Goal: Register for event/course

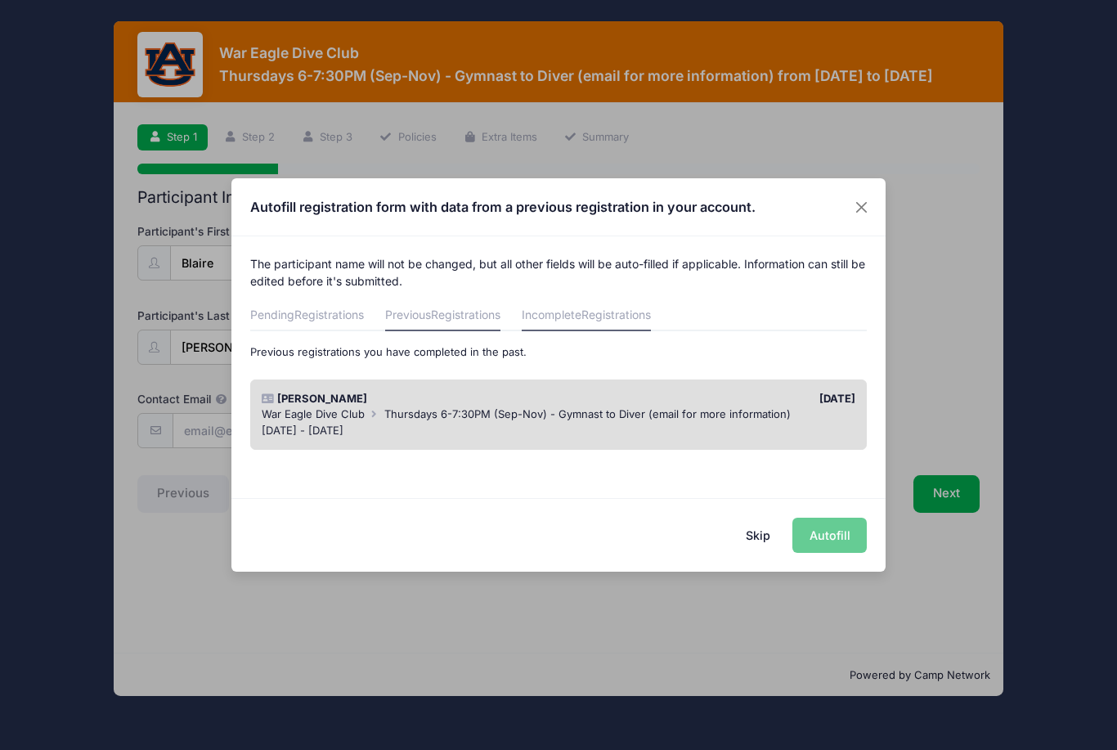
click at [621, 326] on link "Incomplete Registrations" at bounding box center [586, 316] width 129 height 29
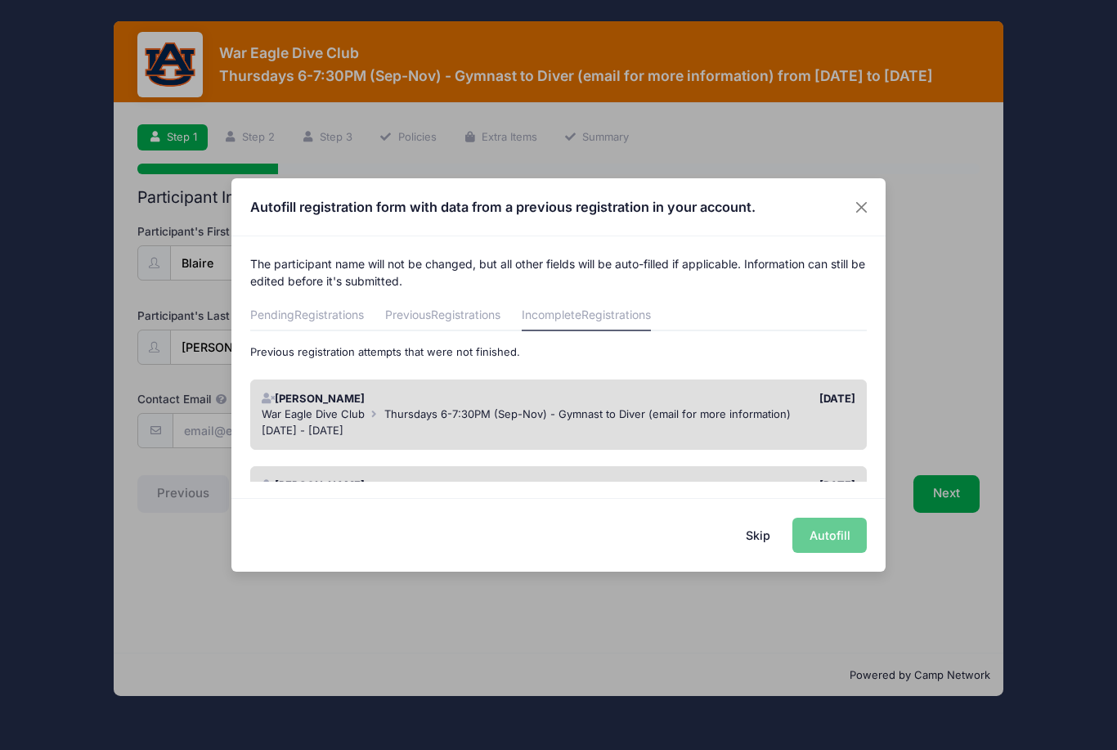
click at [746, 407] on span "Thursdays 6-7:30PM (Sep-Nov) - Gymnast to Diver (email for more information)" at bounding box center [587, 413] width 406 height 13
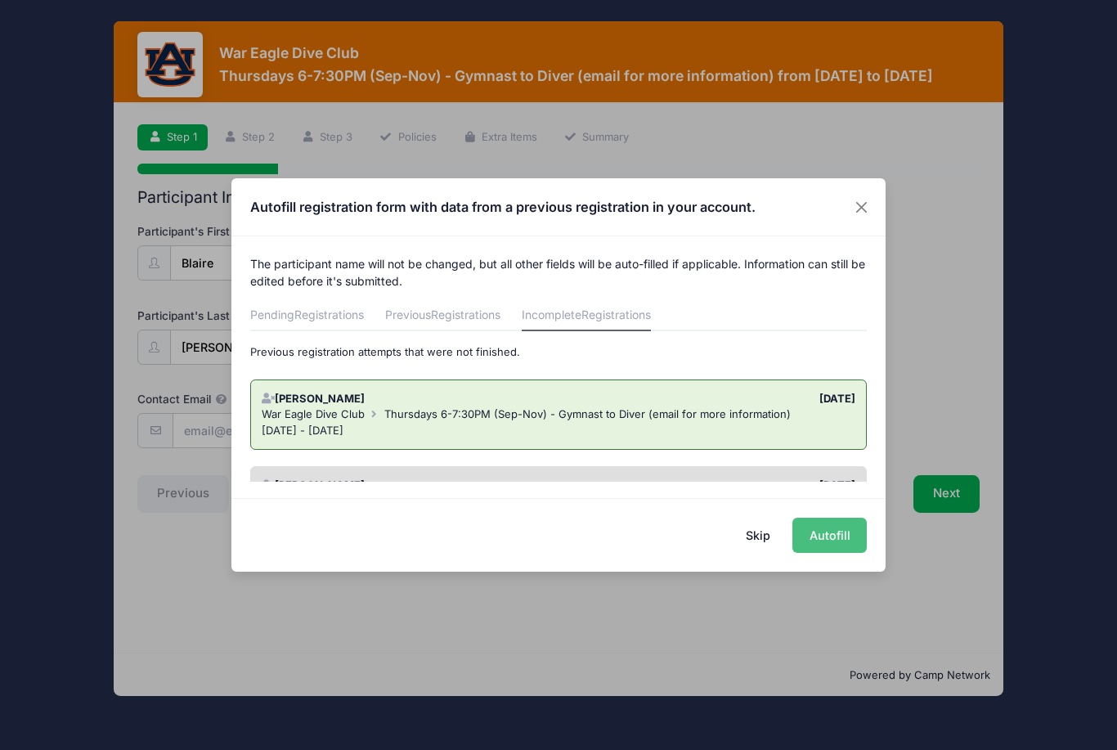
click at [844, 537] on button "Autofill" at bounding box center [829, 535] width 74 height 35
type input "[EMAIL_ADDRESS][DOMAIN_NAME]"
type input "[DATE]"
type input "[STREET_ADDRESS]"
type input "Auburn"
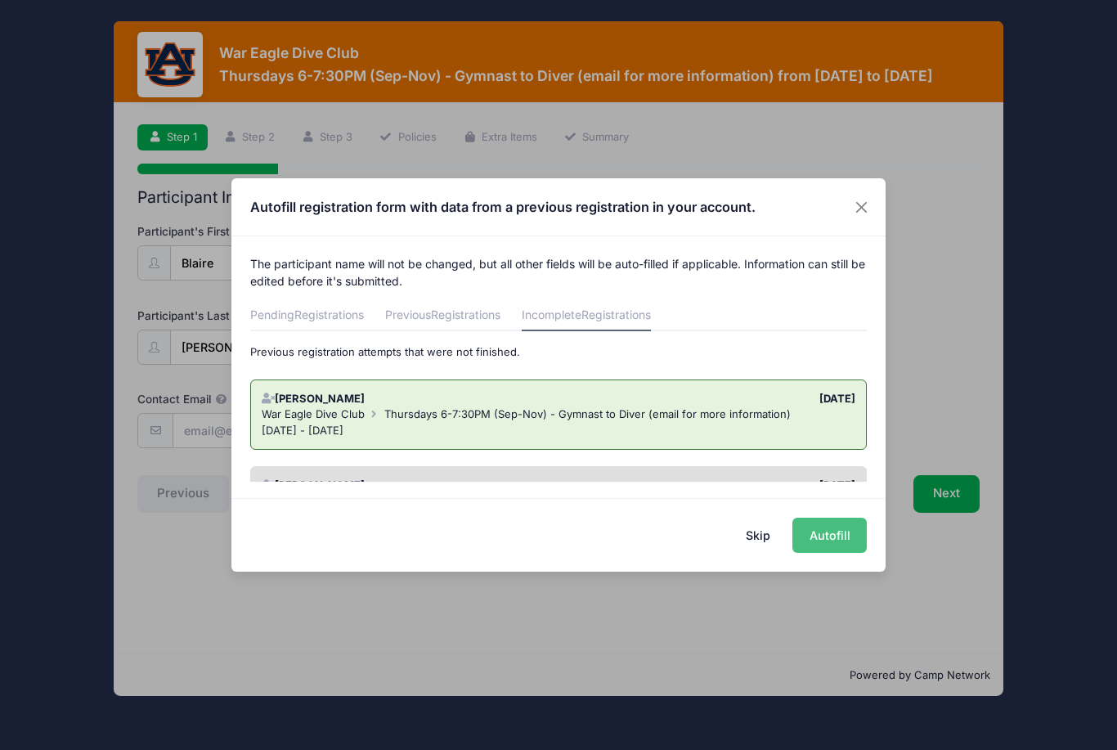
select select "AL"
type input "36830"
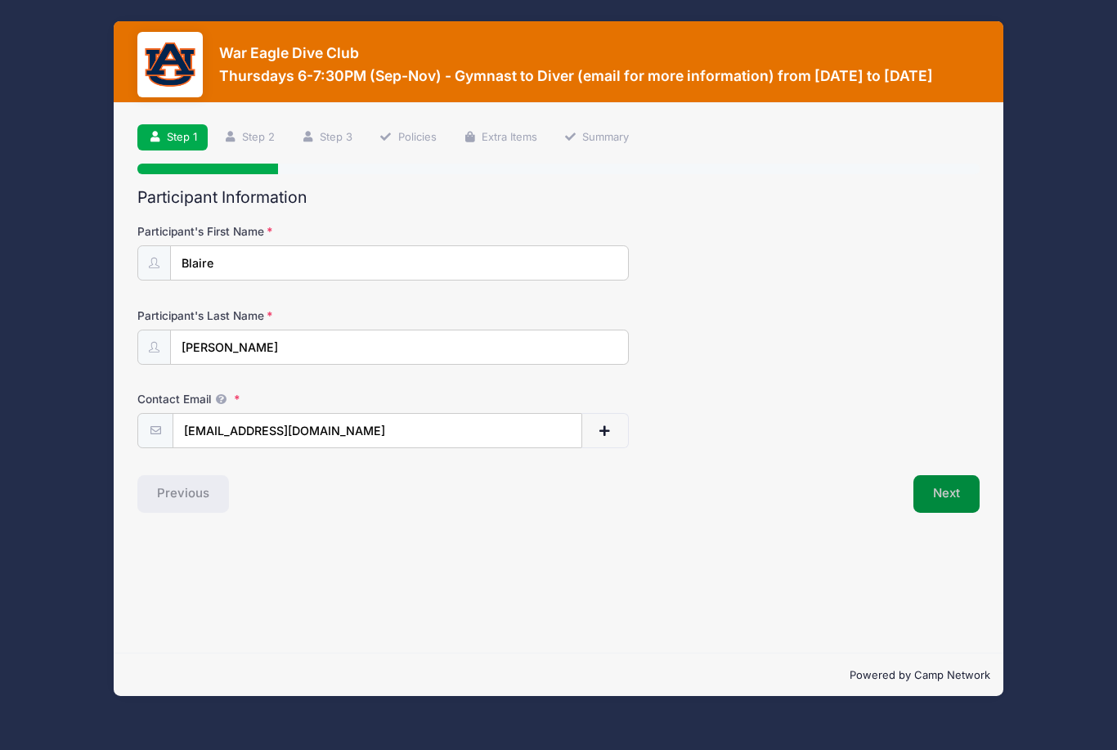
click at [951, 500] on button "Next" at bounding box center [946, 494] width 66 height 38
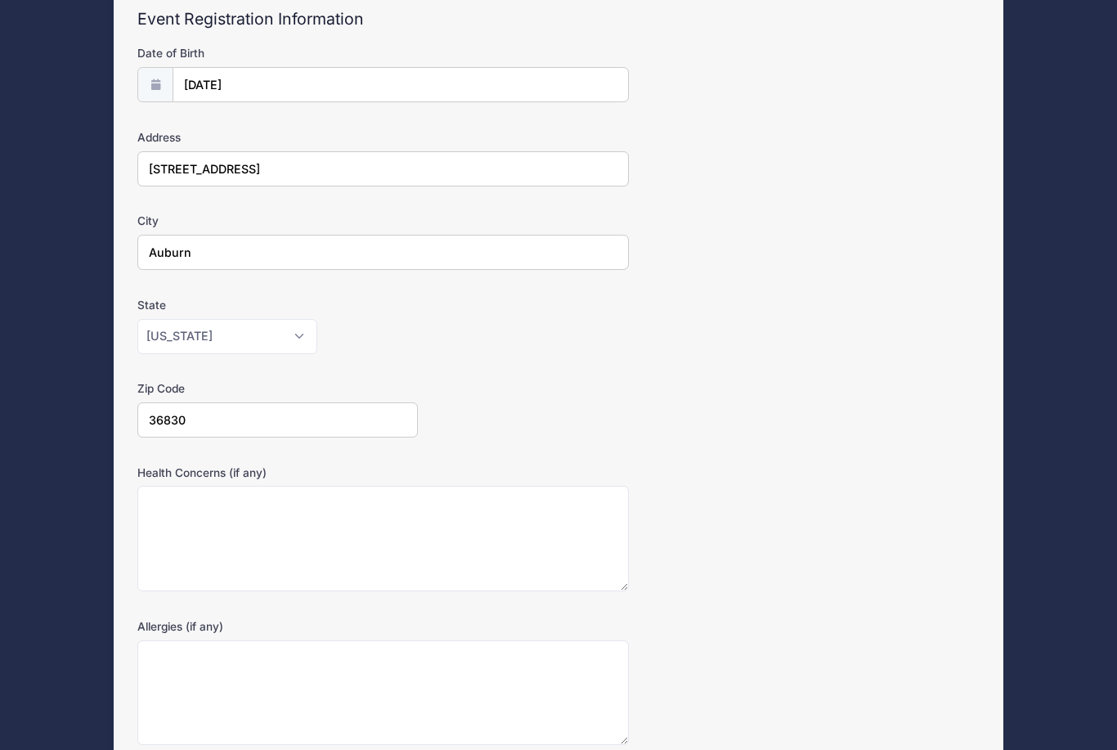
scroll to position [267, 0]
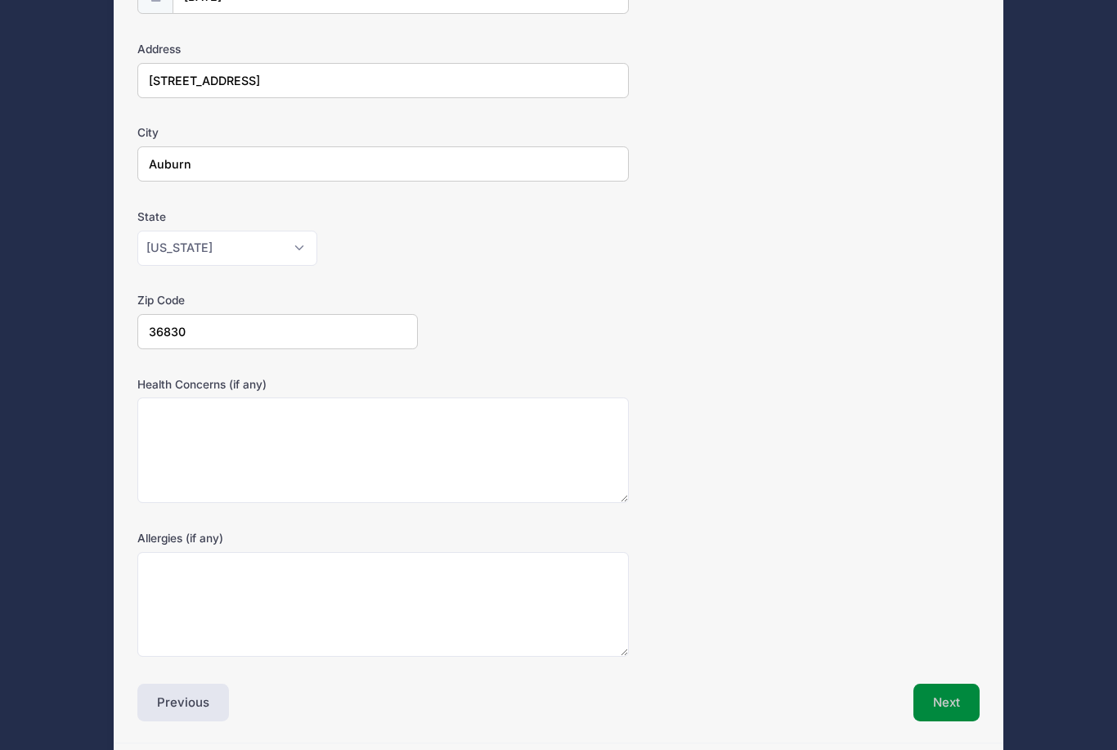
click at [948, 702] on button "Next" at bounding box center [946, 702] width 66 height 38
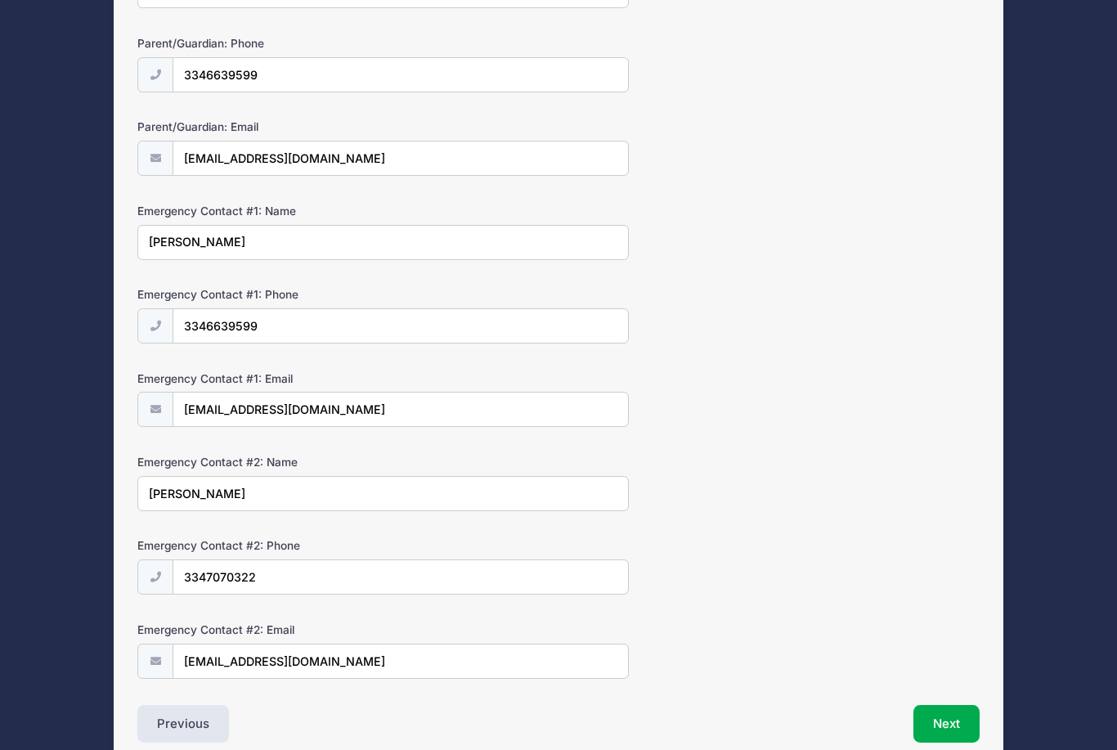
scroll to position [293, 0]
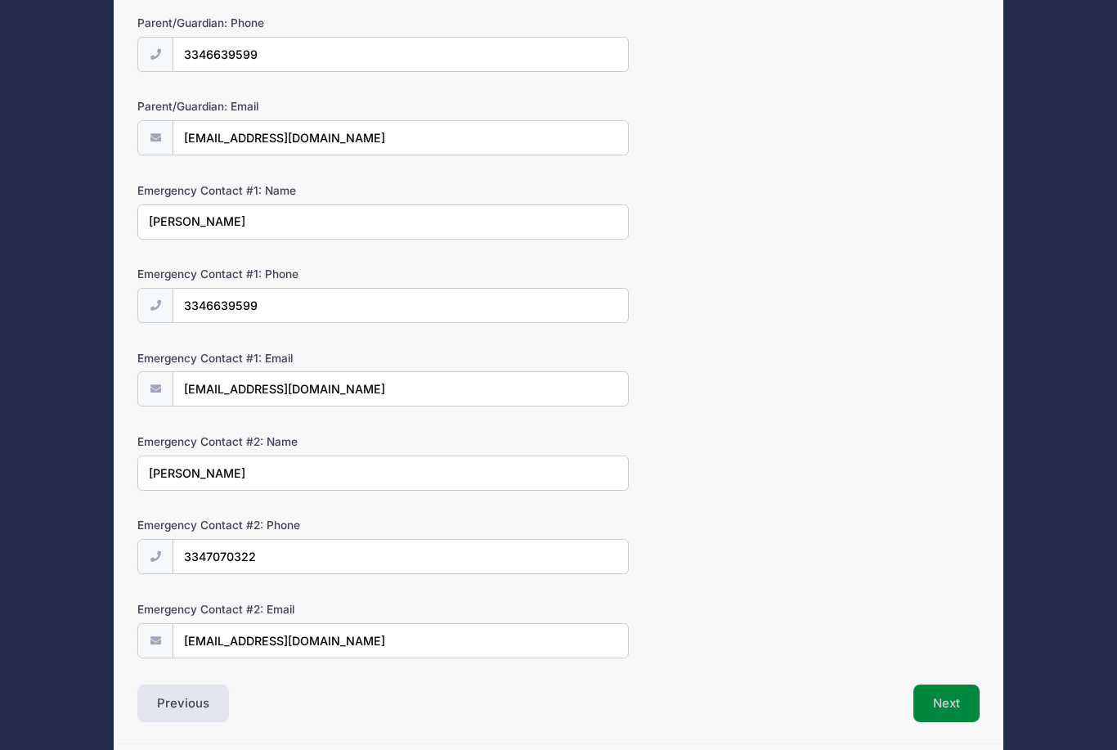
click at [969, 698] on button "Next" at bounding box center [946, 703] width 66 height 38
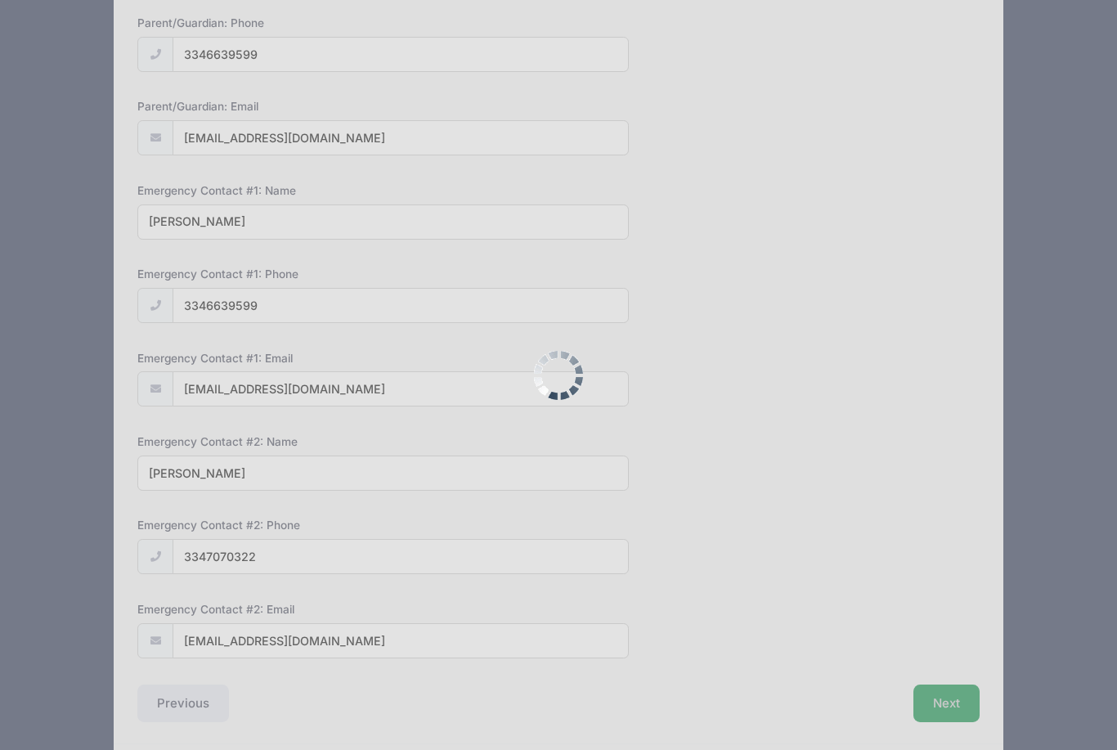
scroll to position [0, 0]
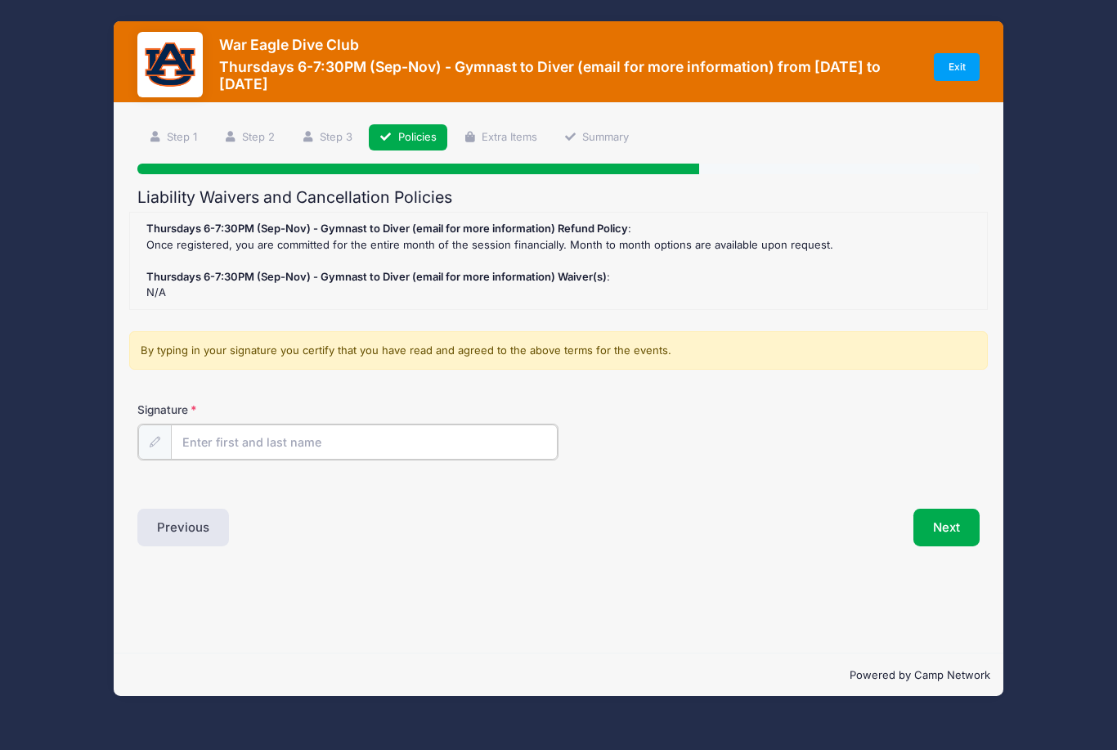
click at [478, 432] on input "Signature" at bounding box center [364, 441] width 387 height 35
type input "[PERSON_NAME]"
click at [950, 509] on button "Next" at bounding box center [946, 526] width 66 height 38
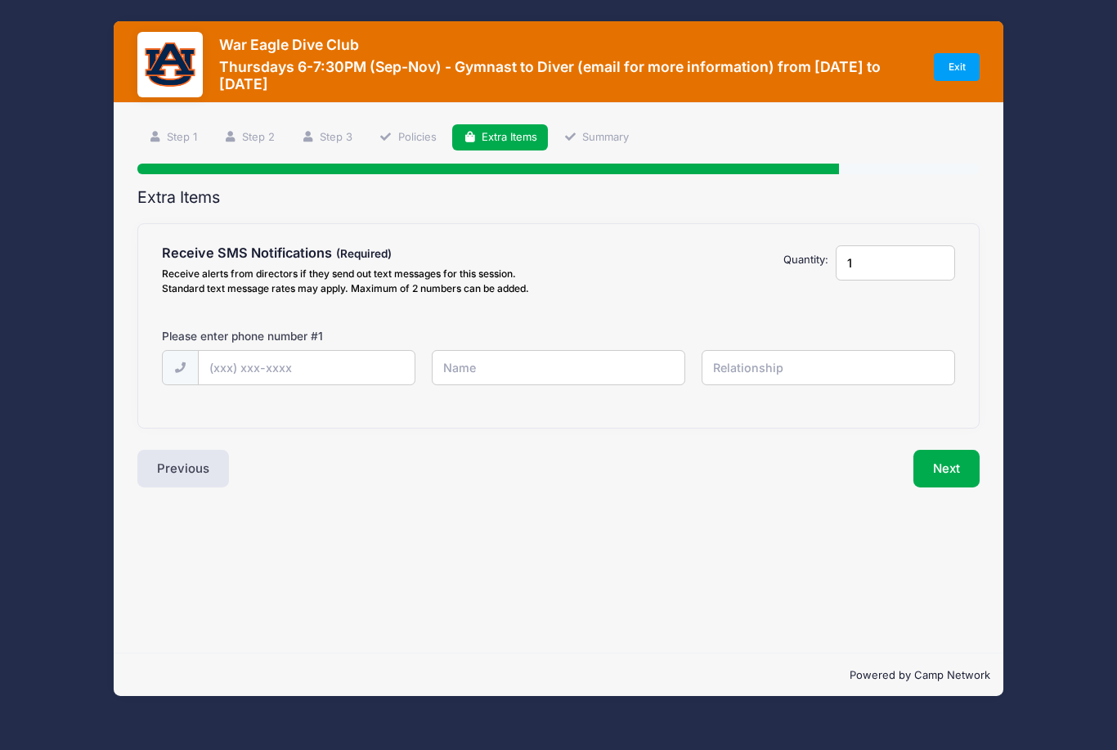
scroll to position [1, 0]
click at [0, 0] on input "text" at bounding box center [0, 0] width 0 height 0
type input "[PHONE_NUMBER]"
type input "[PERSON_NAME]"
click at [0, 0] on input "text" at bounding box center [0, 0] width 0 height 0
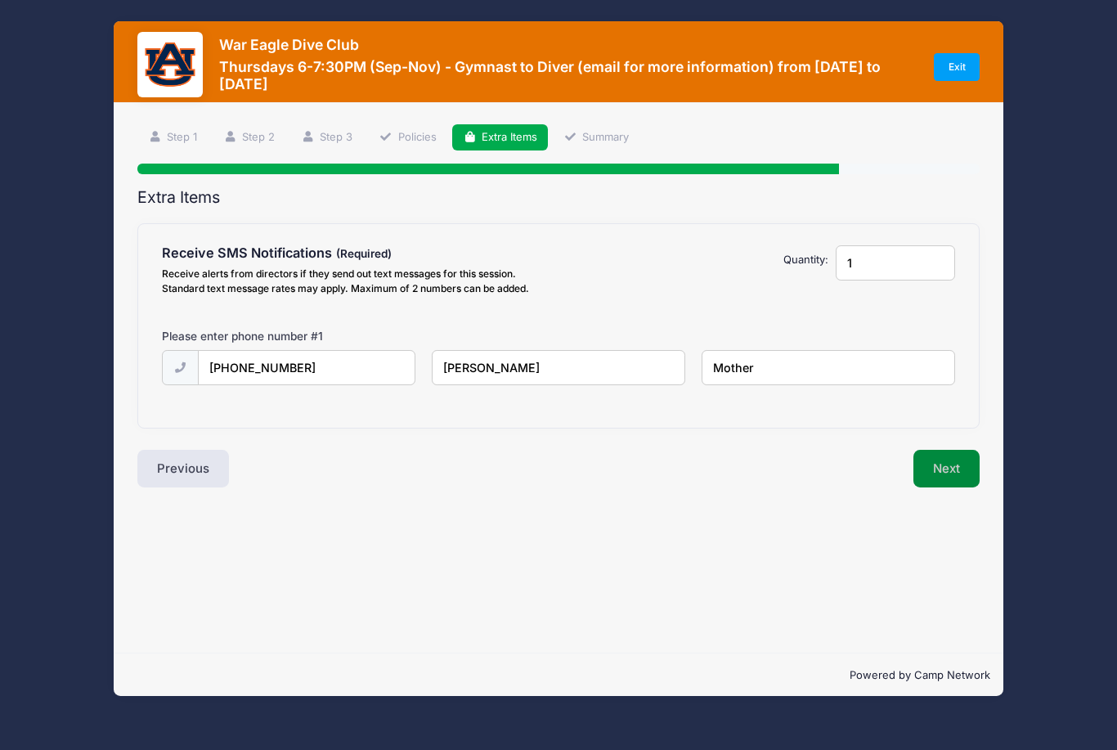
type input "Mother"
click at [961, 459] on button "Next" at bounding box center [946, 469] width 66 height 38
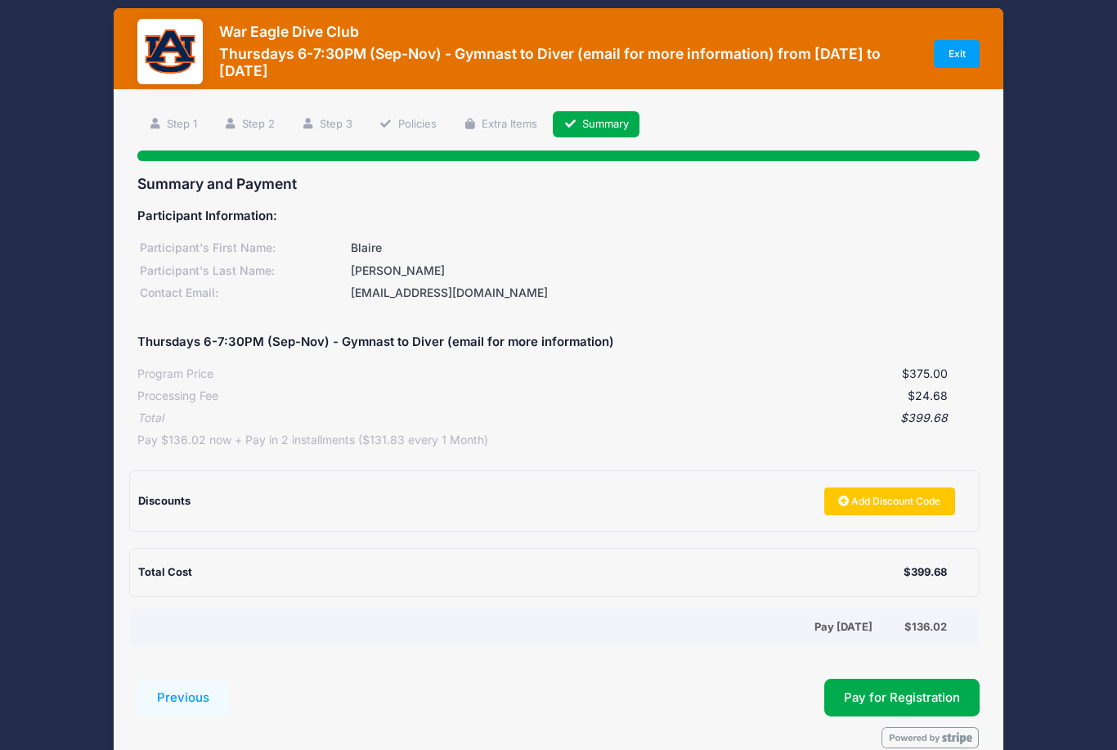
scroll to position [35, 0]
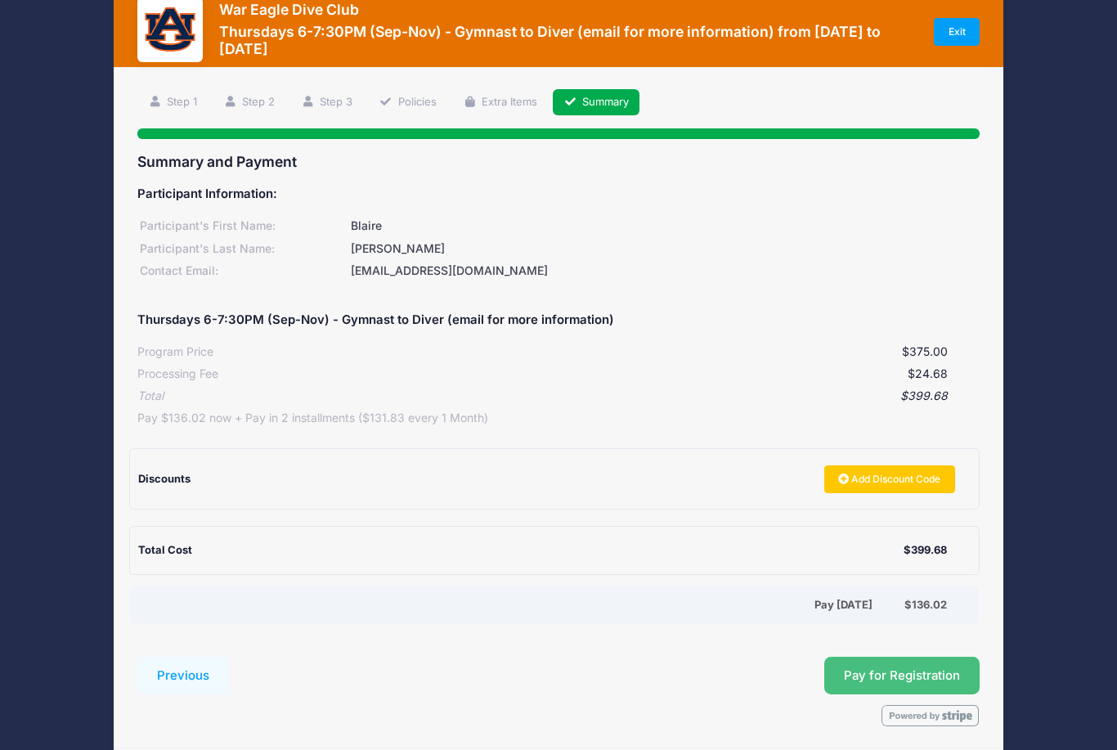
click at [896, 668] on span "Pay for Registration" at bounding box center [902, 675] width 116 height 15
